Goal: Task Accomplishment & Management: Manage account settings

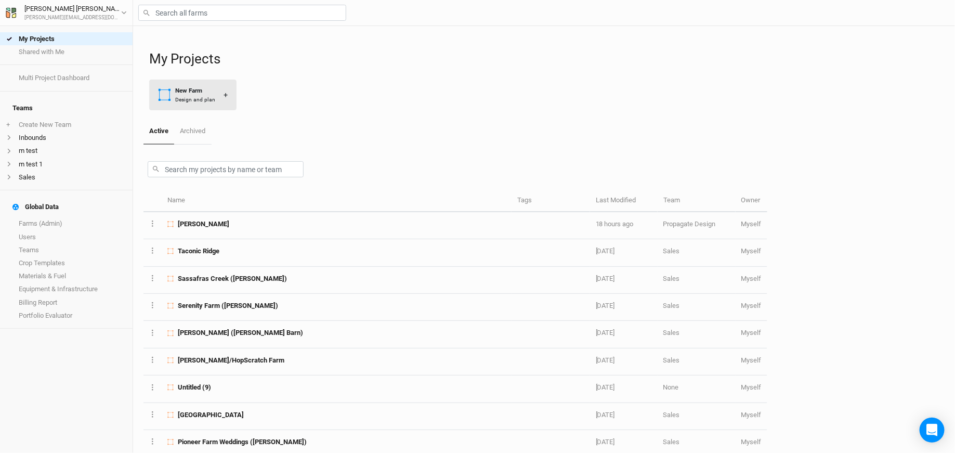
click at [209, 101] on div "Design and plan" at bounding box center [195, 100] width 40 height 8
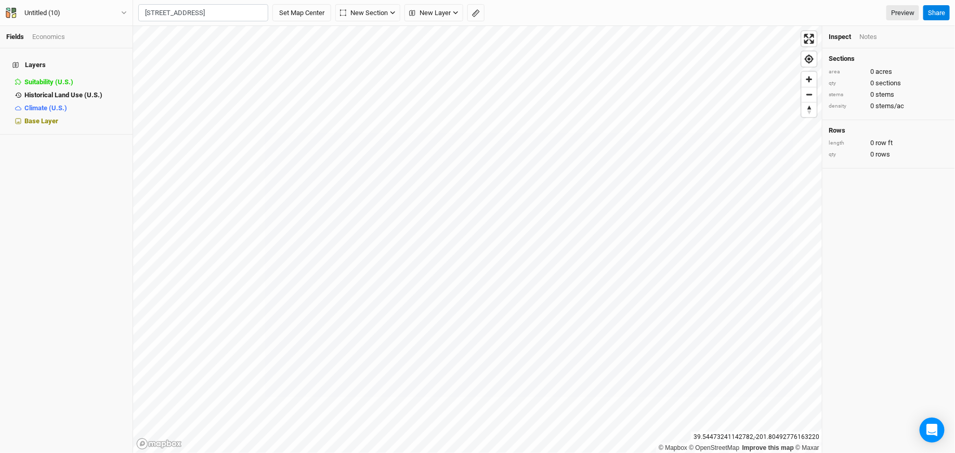
click at [229, 39] on div "[GEOGRAPHIC_DATA], [US_STATE] 20650, [GEOGRAPHIC_DATA]" at bounding box center [223, 48] width 129 height 18
type input "[STREET_ADDRESS][US_STATE]"
click at [47, 13] on div "Untitled (10)" at bounding box center [42, 13] width 36 height 10
click at [57, 42] on button "Project Settings" at bounding box center [86, 43] width 82 height 14
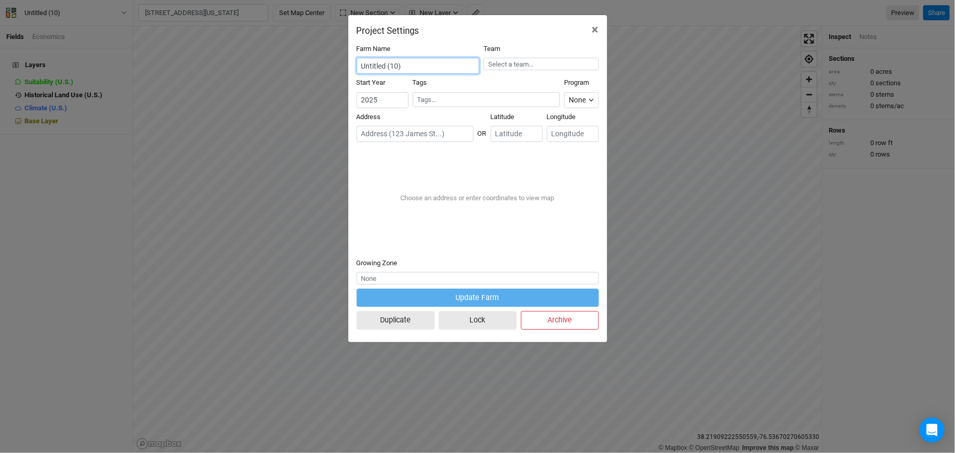
drag, startPoint x: 434, startPoint y: 67, endPoint x: 342, endPoint y: 66, distance: 91.5
click at [342, 66] on div "Project Settings × Farm Name Untitled (10) Team Start Year [DATE] Tags Program …" at bounding box center [477, 226] width 955 height 453
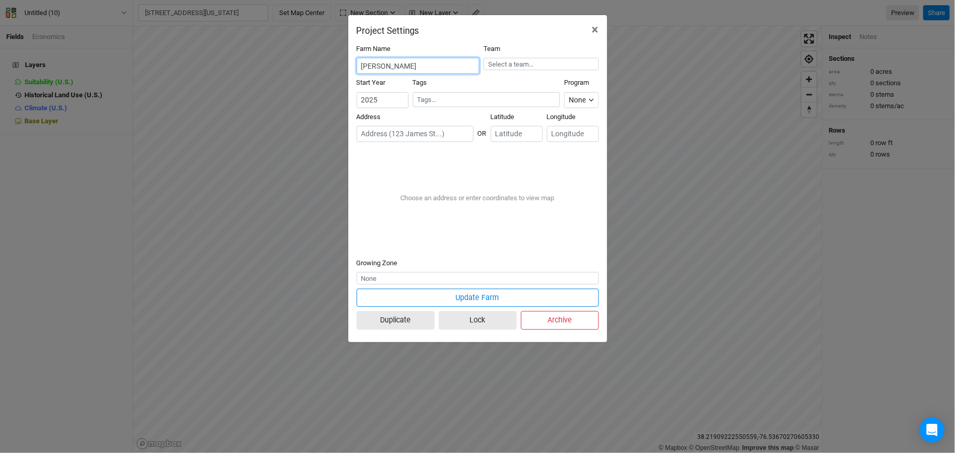
type input "[PERSON_NAME]"
click at [395, 128] on input "text" at bounding box center [414, 134] width 117 height 16
paste input "[STREET_ADDRESS]"
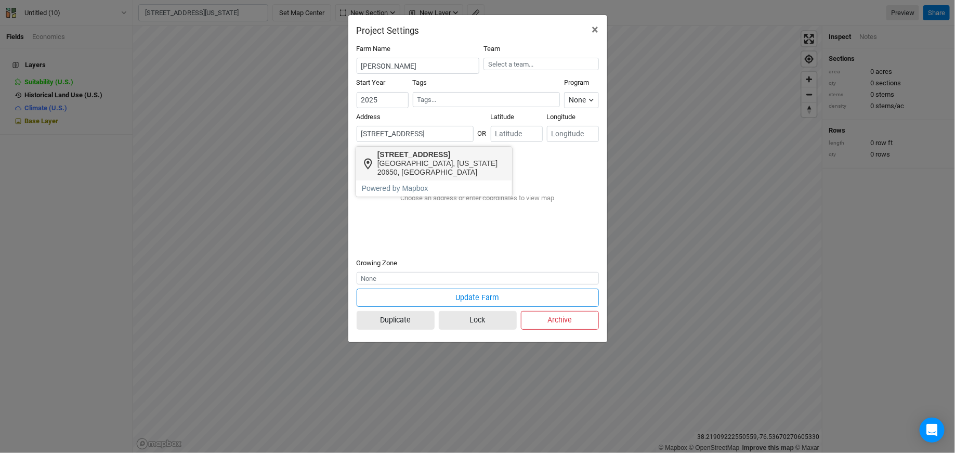
click at [418, 151] on div "[STREET_ADDRESS]" at bounding box center [441, 154] width 129 height 9
type input "[STREET_ADDRESS][US_STATE]"
type input "38.212608"
type input "-76.52319"
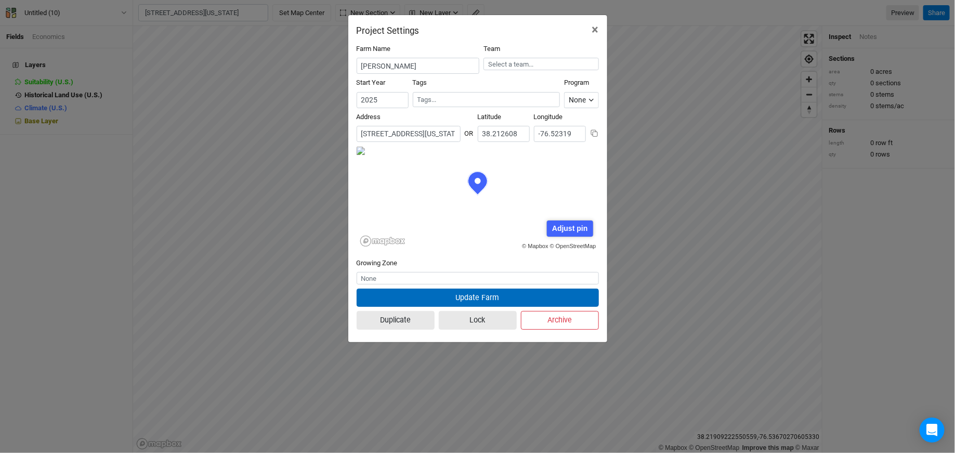
click at [420, 295] on button "Update Farm" at bounding box center [477, 297] width 242 height 18
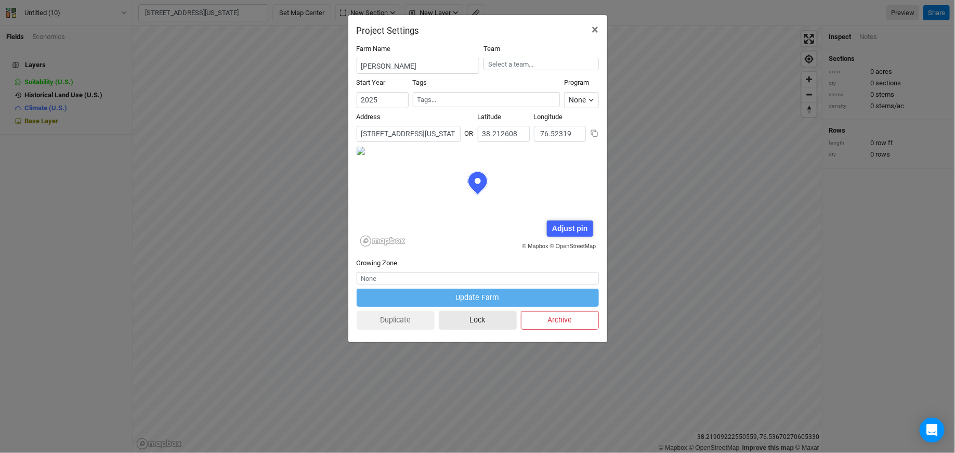
scroll to position [52, 121]
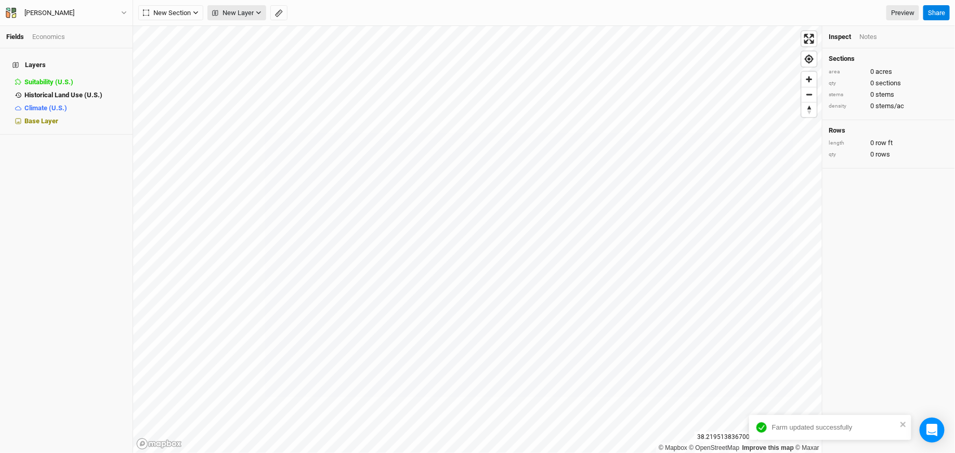
click at [236, 15] on span "New Layer" at bounding box center [233, 13] width 42 height 10
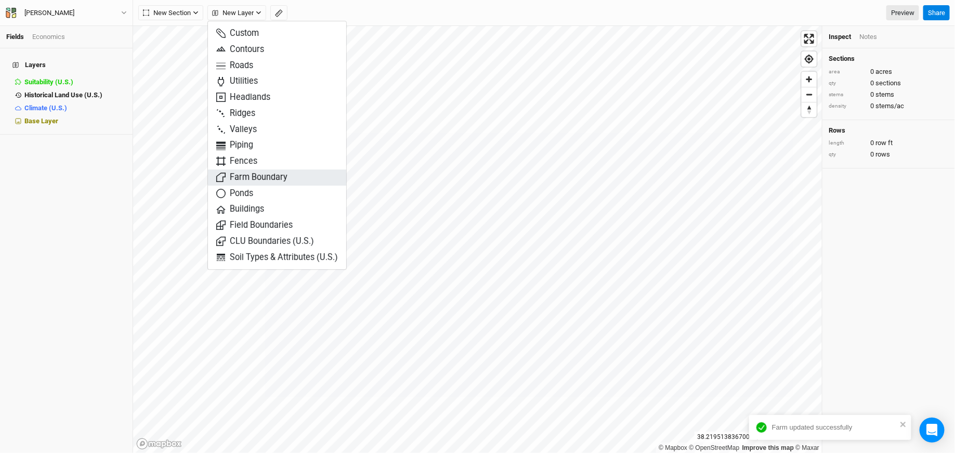
click at [261, 179] on span "Farm Boundary" at bounding box center [251, 177] width 71 height 12
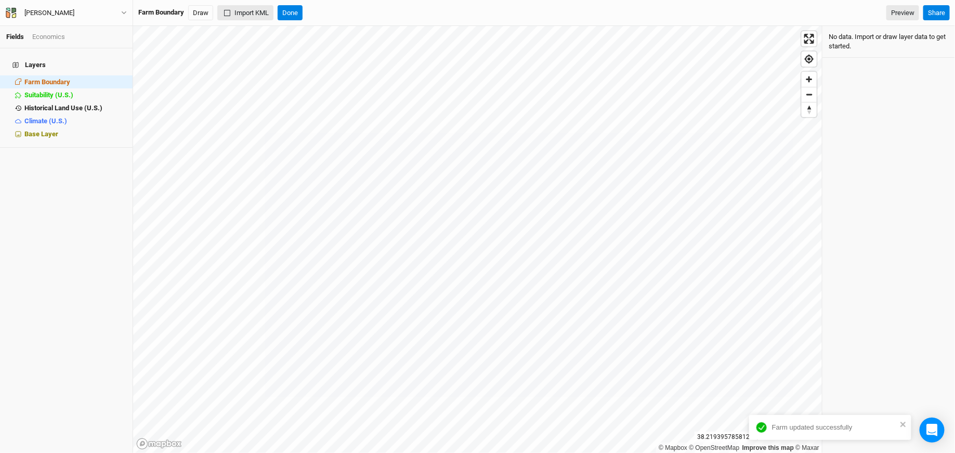
click at [245, 13] on button "Import KML" at bounding box center [245, 13] width 56 height 16
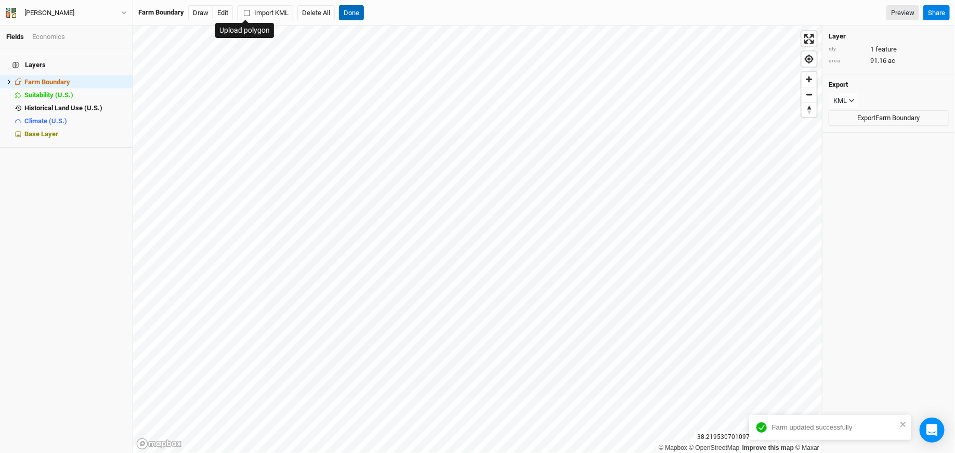
click at [354, 18] on button "Done" at bounding box center [351, 13] width 25 height 16
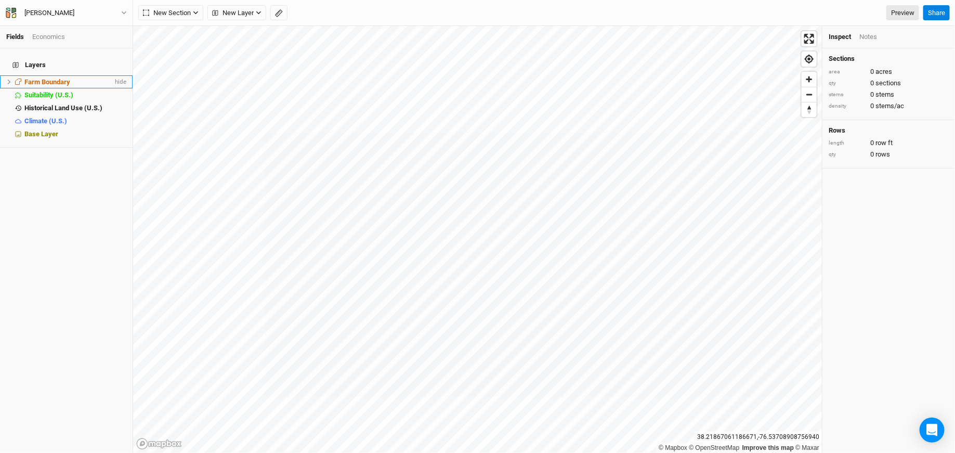
click at [52, 78] on span "Farm Boundary" at bounding box center [47, 82] width 46 height 8
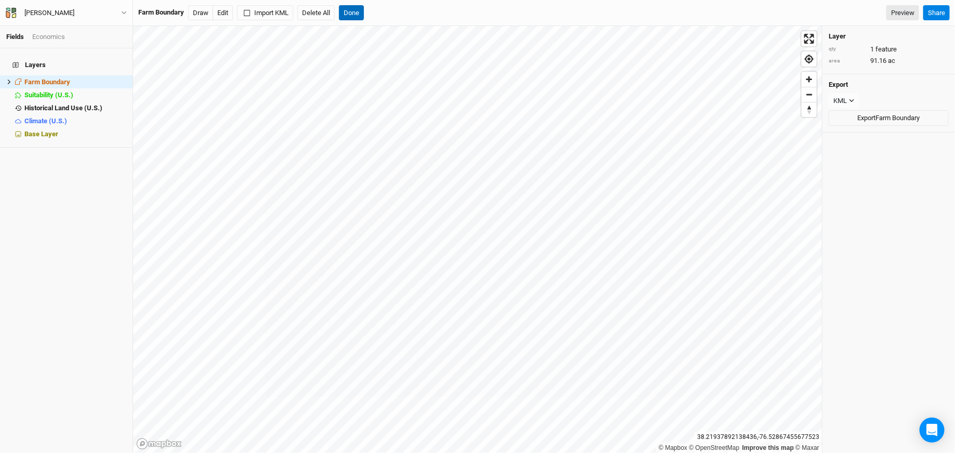
click at [361, 15] on button "Done" at bounding box center [351, 13] width 25 height 16
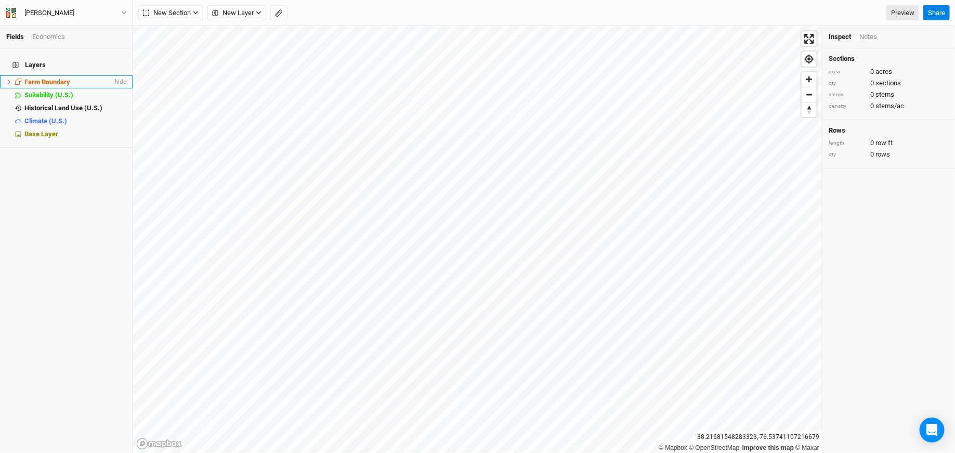
click at [53, 75] on li "Farm Boundary hide" at bounding box center [66, 81] width 133 height 13
